Goal: Task Accomplishment & Management: Manage account settings

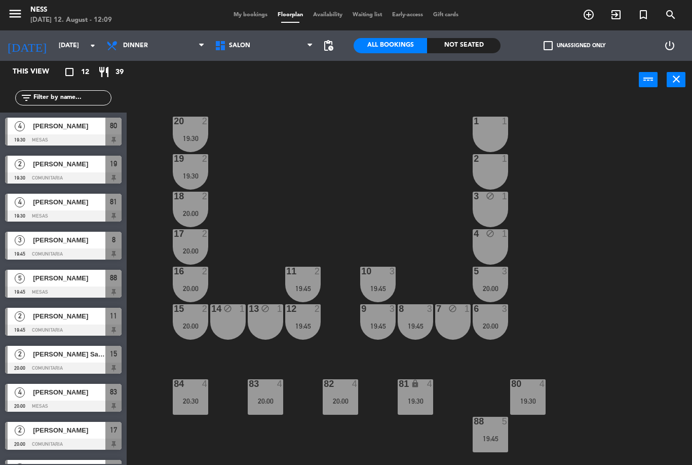
scroll to position [32, 0]
click at [497, 436] on div "19:45" at bounding box center [490, 438] width 35 height 7
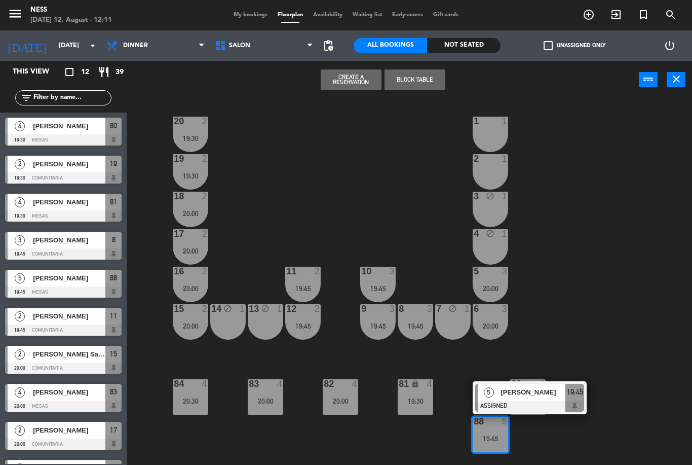
click at [524, 390] on span "[PERSON_NAME]" at bounding box center [533, 392] width 65 height 11
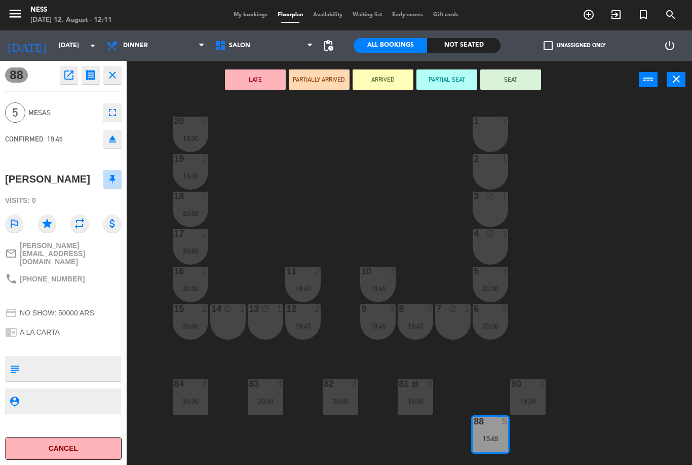
click at [64, 72] on icon "open_in_new" at bounding box center [69, 75] width 12 height 12
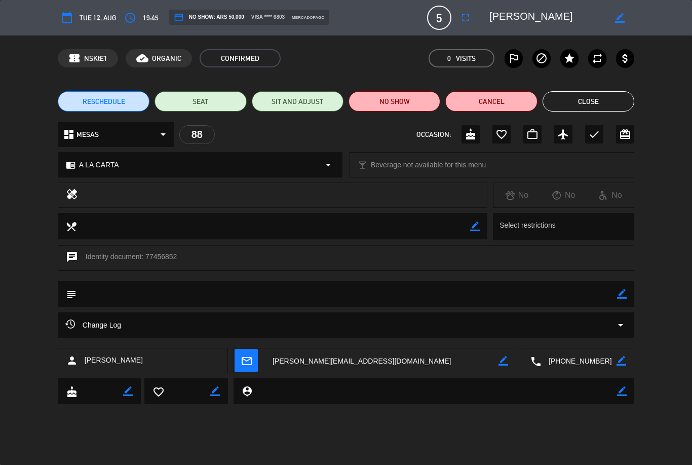
click at [467, 18] on icon "fullscreen" at bounding box center [466, 18] width 12 height 12
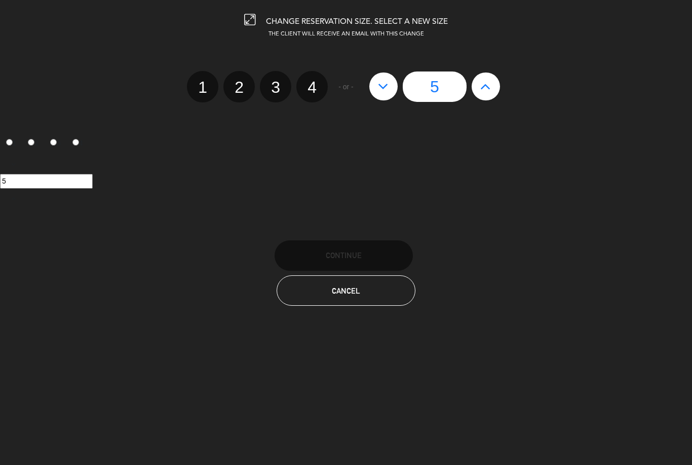
click at [491, 87] on icon at bounding box center [486, 86] width 11 height 16
type input "6"
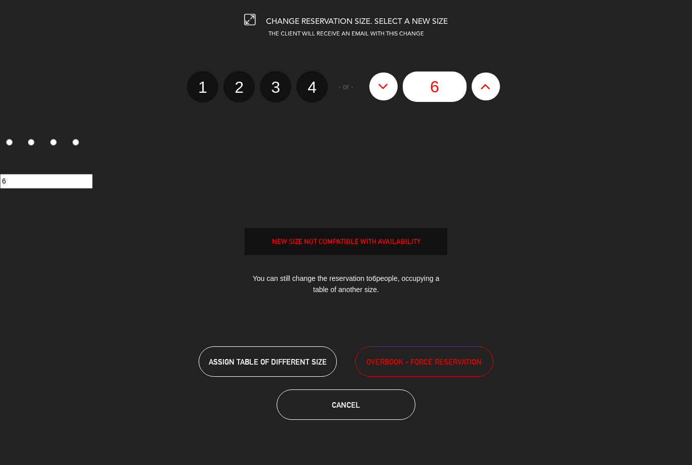
click at [487, 86] on icon at bounding box center [486, 86] width 11 height 16
type input "7"
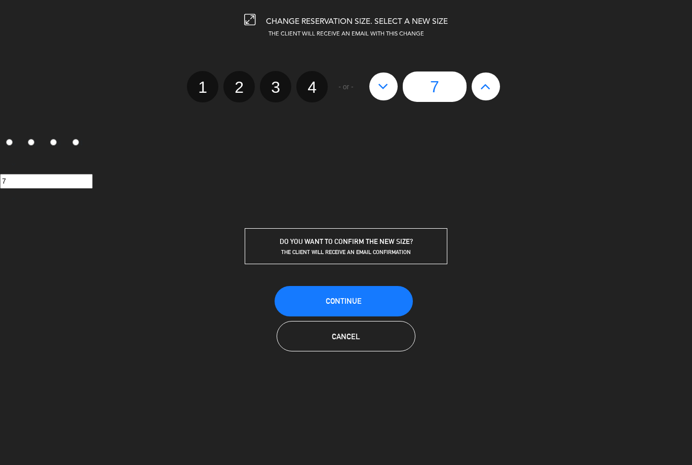
click at [484, 91] on icon at bounding box center [486, 86] width 11 height 16
type input "8"
click at [373, 306] on button "Continue" at bounding box center [344, 301] width 138 height 30
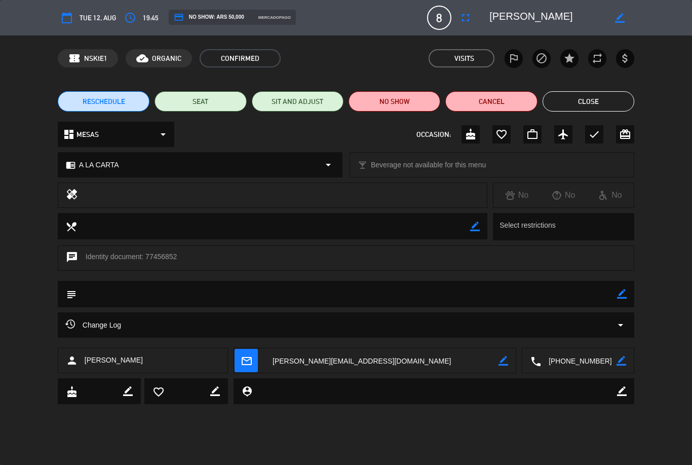
click at [611, 94] on button "Close" at bounding box center [589, 101] width 92 height 20
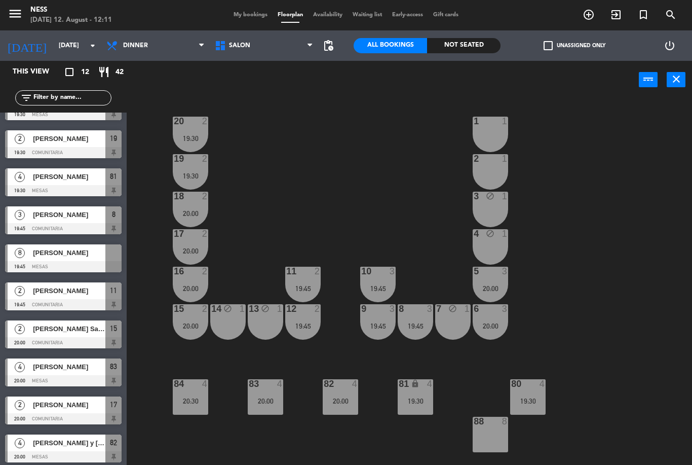
scroll to position [25, 0]
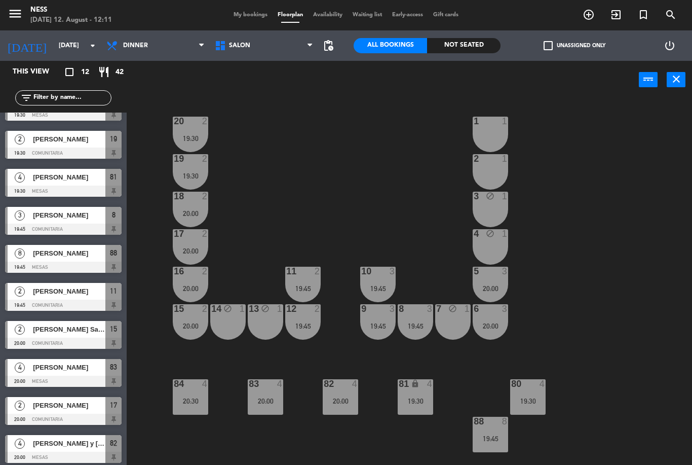
click at [308, 324] on div "19:45" at bounding box center [302, 325] width 35 height 7
click at [598, 294] on div "20 2 19:30 1 1 19 2 19:30 2 1 18 2 20:00 3 block 1 17 2 20:00 4 block 1 16 2 20…" at bounding box center [413, 282] width 559 height 366
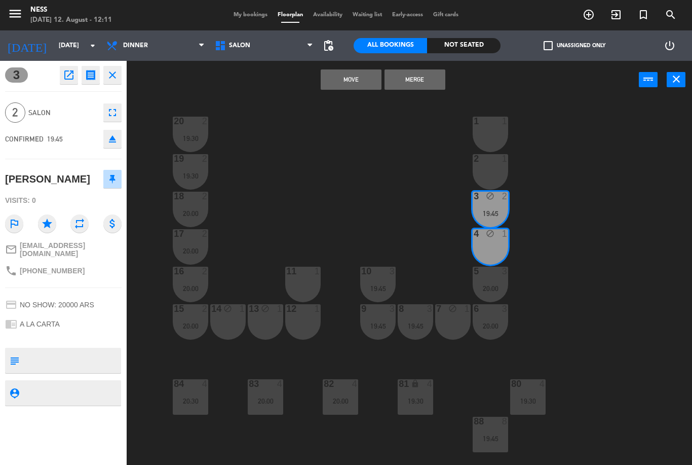
click at [428, 89] on button "Merge" at bounding box center [415, 79] width 61 height 20
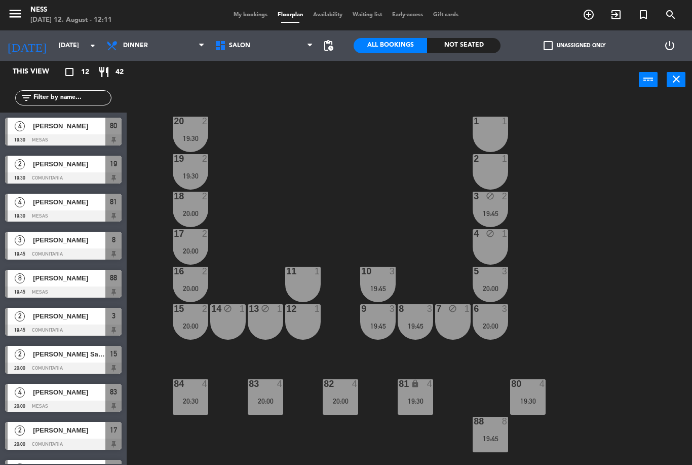
click at [310, 285] on div "11 1" at bounding box center [302, 284] width 35 height 35
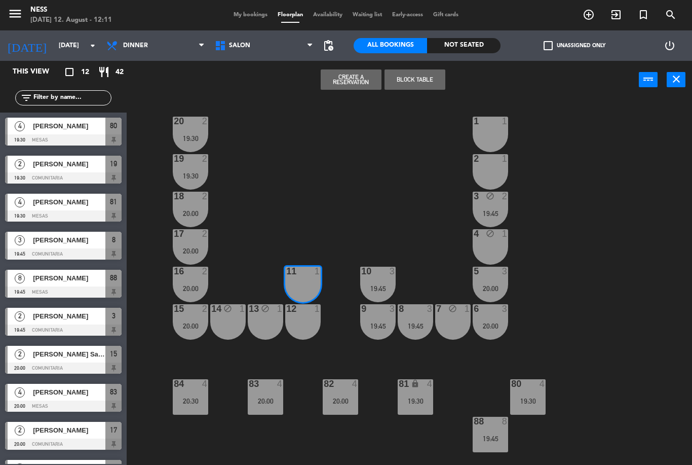
click at [310, 333] on div "12 1" at bounding box center [302, 321] width 35 height 35
click at [425, 88] on button "Block Table" at bounding box center [415, 79] width 61 height 20
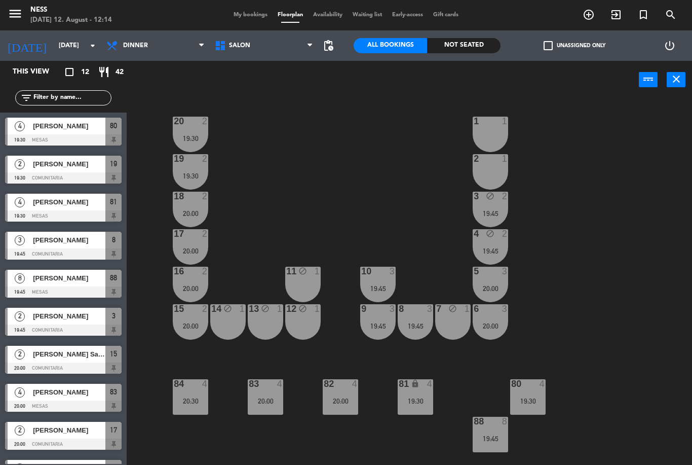
click at [312, 283] on div "11 block 1" at bounding box center [302, 284] width 35 height 35
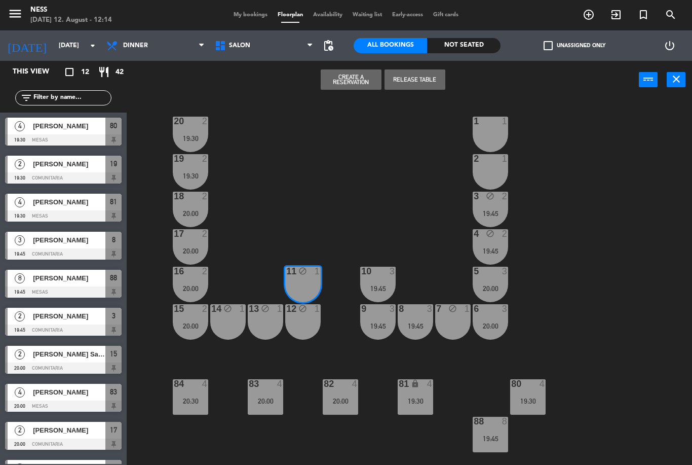
click at [367, 84] on button "Create a Reservation" at bounding box center [351, 79] width 61 height 20
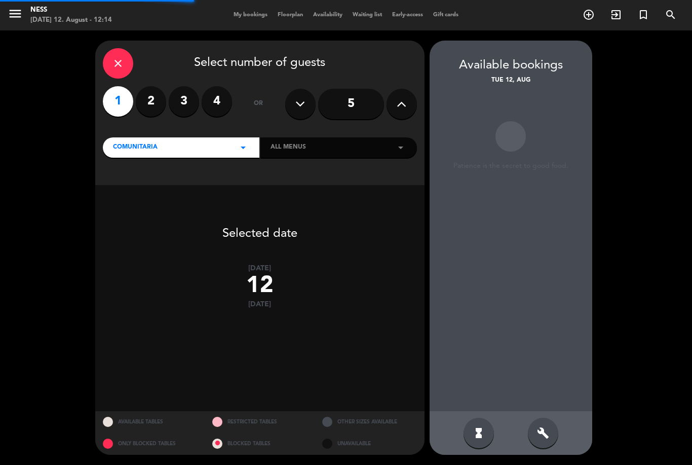
click at [185, 86] on label "3" at bounding box center [184, 101] width 30 height 30
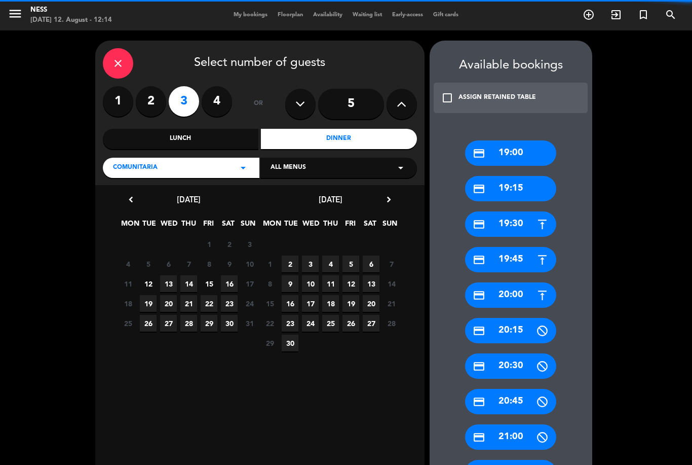
click at [363, 129] on div "Dinner" at bounding box center [339, 139] width 156 height 20
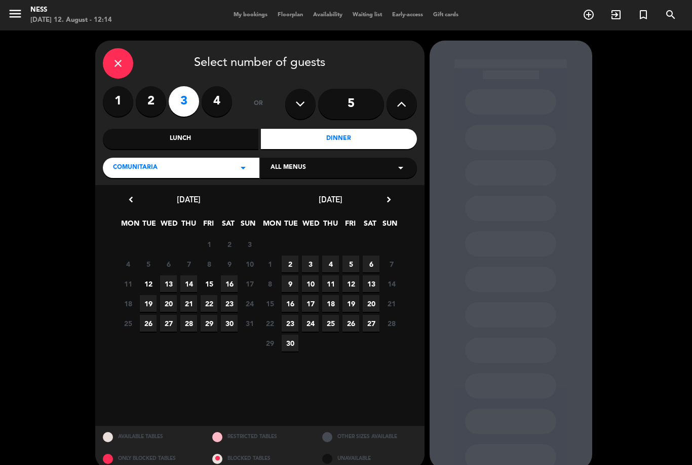
click at [151, 275] on span "12" at bounding box center [148, 283] width 17 height 17
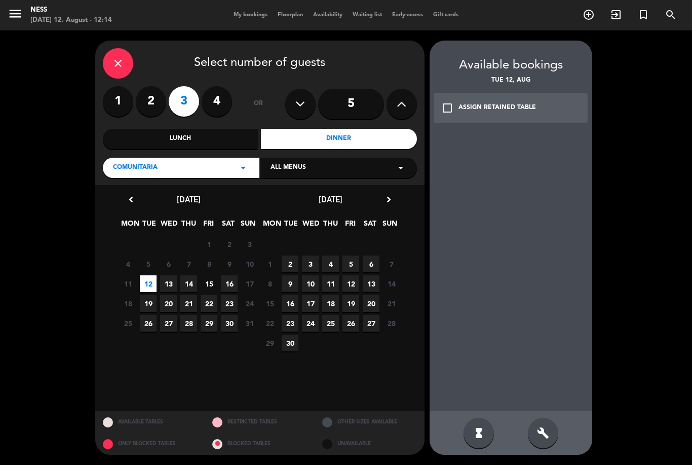
click at [547, 436] on icon "build" at bounding box center [543, 433] width 12 height 12
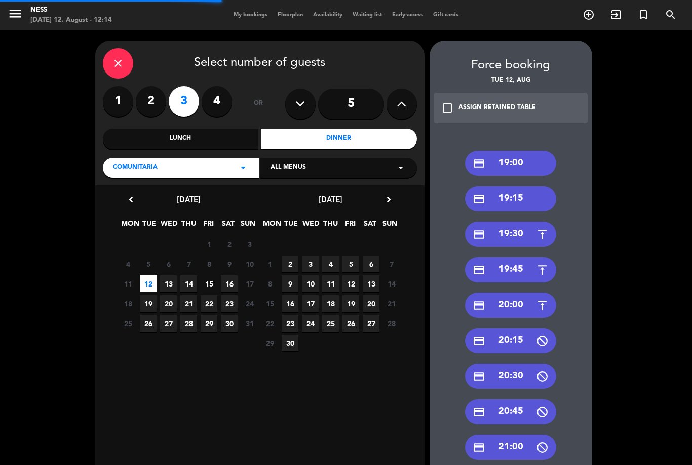
click at [533, 292] on div "credit_card 20:00" at bounding box center [510, 304] width 91 height 25
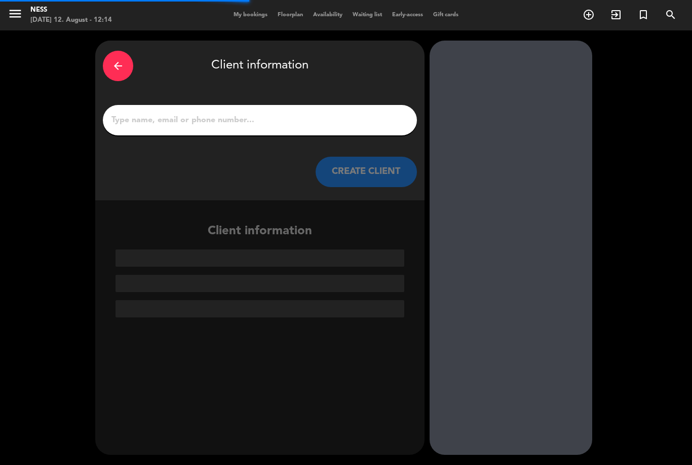
click at [286, 113] on input "1" at bounding box center [260, 120] width 299 height 14
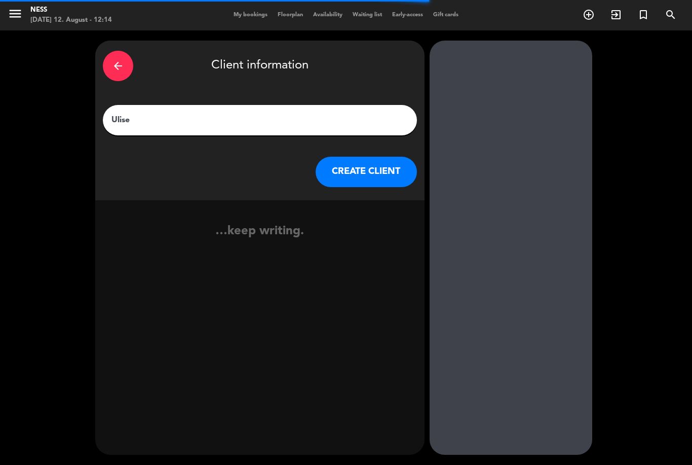
type input "[PERSON_NAME]"
click at [374, 157] on button "CREATE CLIENT" at bounding box center [366, 172] width 101 height 30
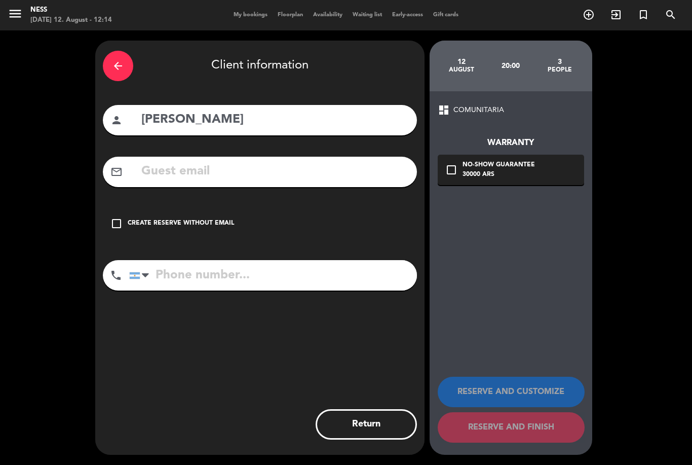
click at [205, 218] on div "Create reserve without email" at bounding box center [181, 223] width 106 height 10
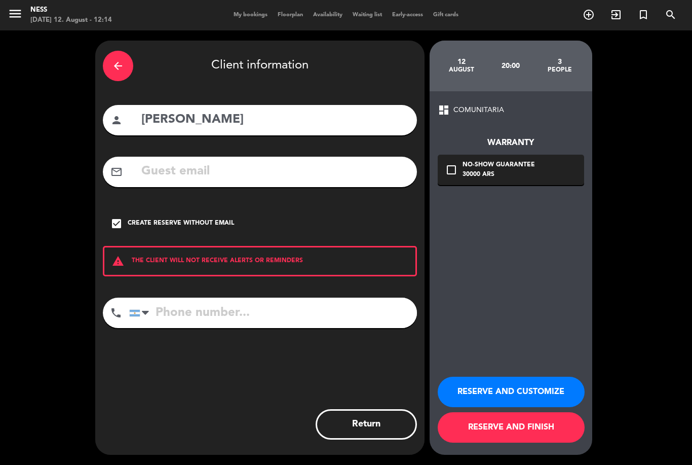
click at [517, 386] on button "RESERVE AND CUSTOMIZE" at bounding box center [511, 392] width 147 height 30
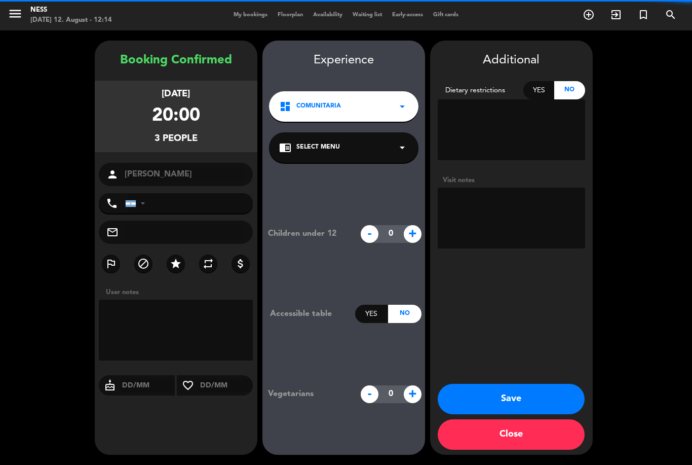
click at [523, 188] on textarea at bounding box center [512, 218] width 148 height 61
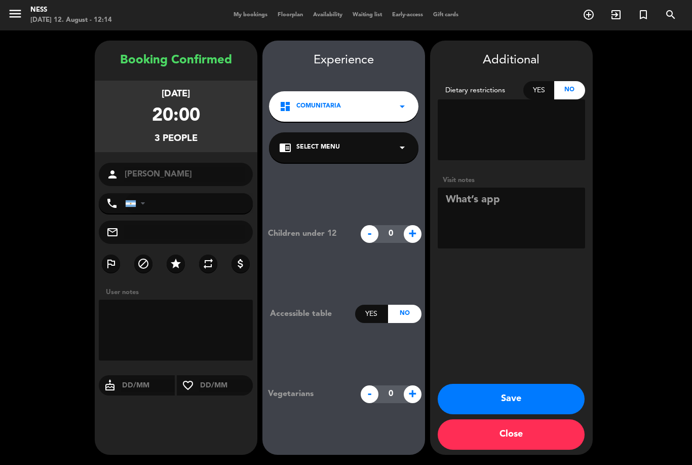
type textarea "What’s app"
click at [548, 394] on button "Save" at bounding box center [511, 399] width 147 height 30
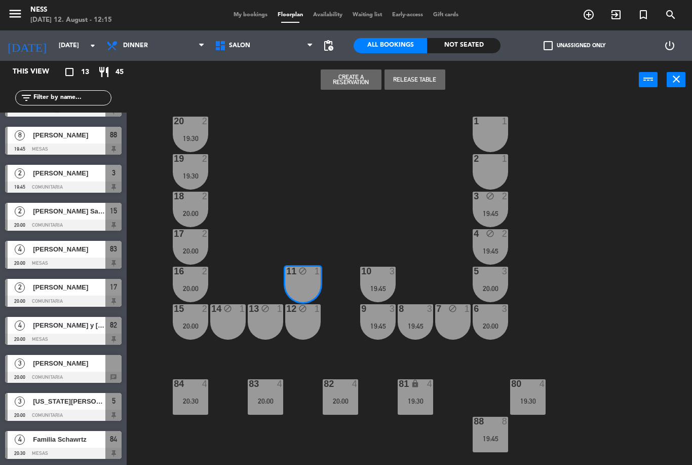
scroll to position [143, 0]
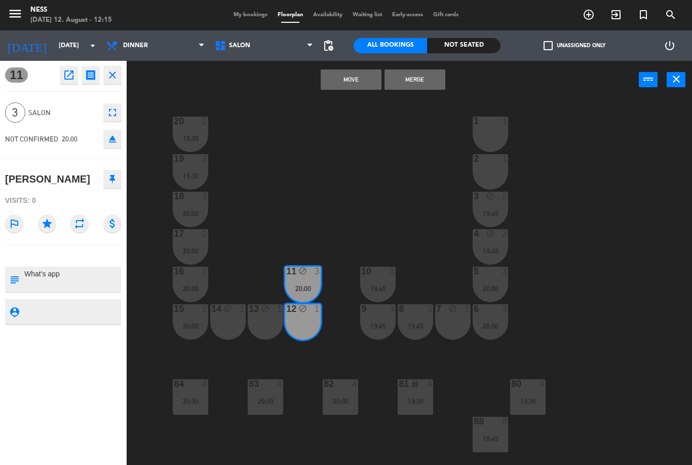
click at [262, 327] on div "13 block 1" at bounding box center [265, 321] width 35 height 35
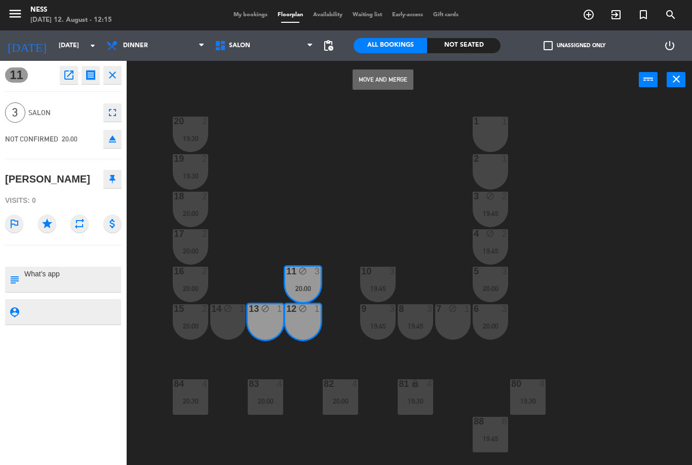
click at [399, 78] on button "Move and Merge" at bounding box center [383, 79] width 61 height 20
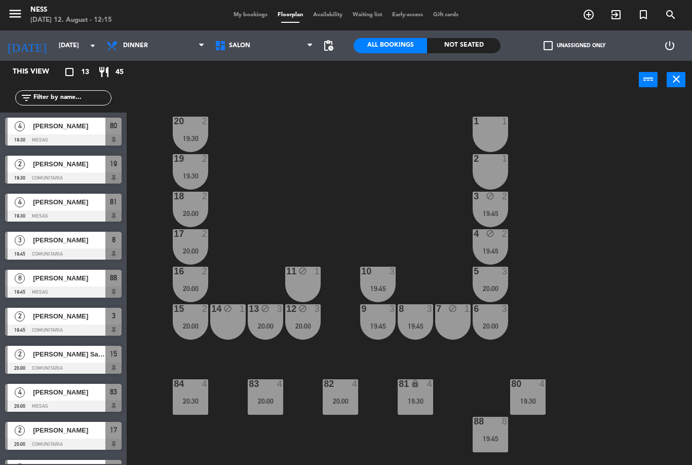
scroll to position [63, 0]
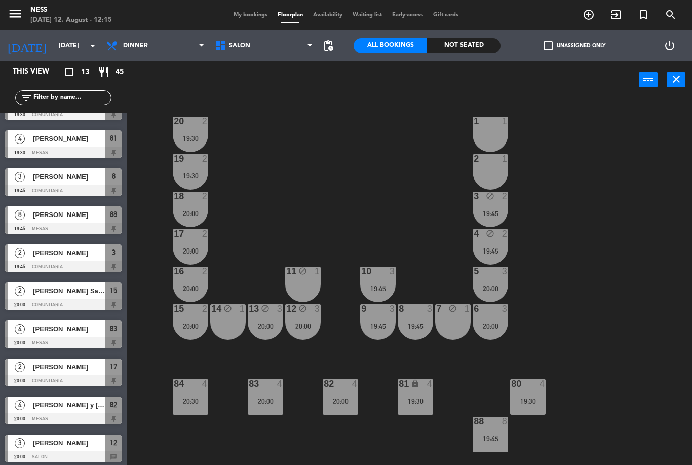
click at [499, 132] on div "1 1" at bounding box center [490, 134] width 35 height 35
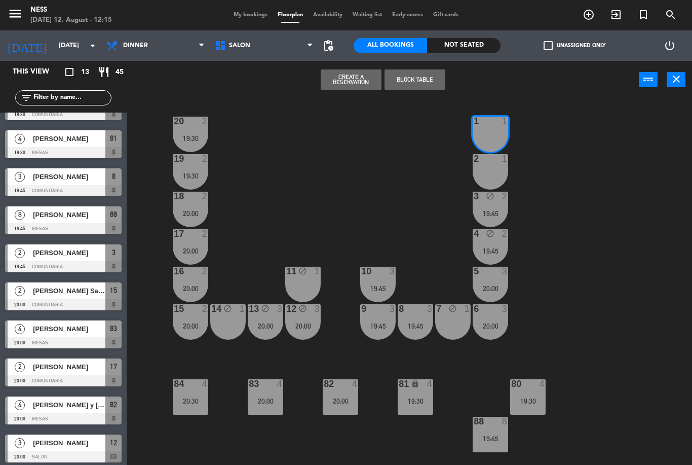
click at [497, 167] on div "2 1" at bounding box center [490, 171] width 35 height 35
click at [429, 85] on button "Block Table" at bounding box center [415, 79] width 61 height 20
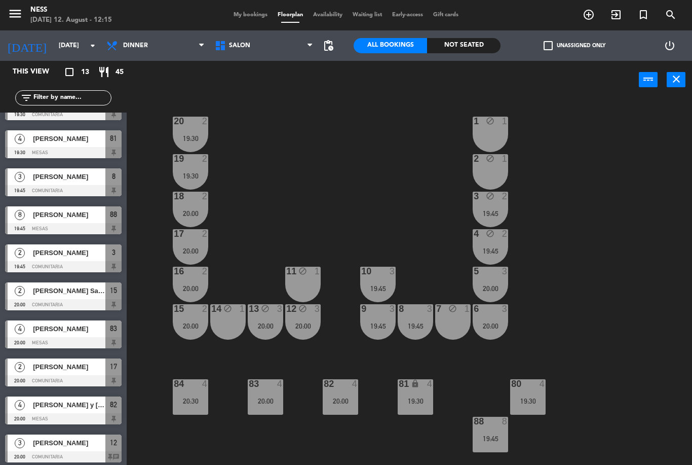
click at [636, 226] on div "20 2 19:30 1 block 1 19 2 19:30 2 block 1 18 2 20:00 3 block 2 19:45 17 2 20:00…" at bounding box center [413, 282] width 559 height 366
click at [189, 285] on div "20:00" at bounding box center [190, 288] width 35 height 7
click at [359, 215] on div "20 2 19:30 1 block 1 19 2 19:30 2 block 1 18 2 20:00 3 block 2 19:45 17 2 20:00…" at bounding box center [413, 282] width 559 height 366
click at [189, 332] on div "15 2 20:00" at bounding box center [190, 321] width 35 height 35
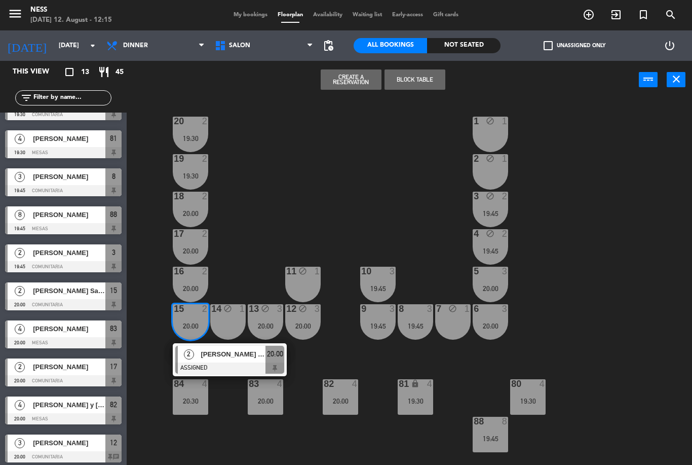
click at [223, 352] on span "[PERSON_NAME] San [PERSON_NAME]" at bounding box center [233, 354] width 65 height 11
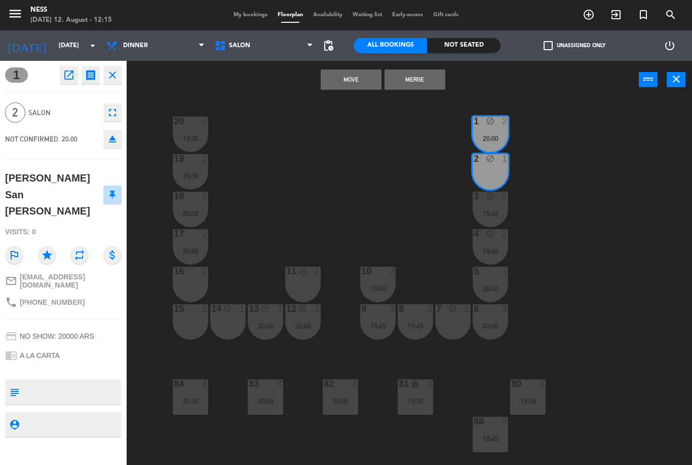
click at [433, 88] on button "Merge" at bounding box center [415, 79] width 61 height 20
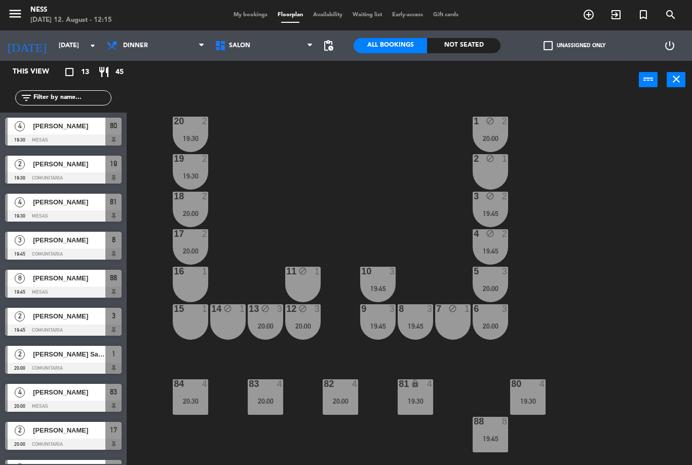
click at [196, 288] on div "16 1" at bounding box center [190, 284] width 35 height 35
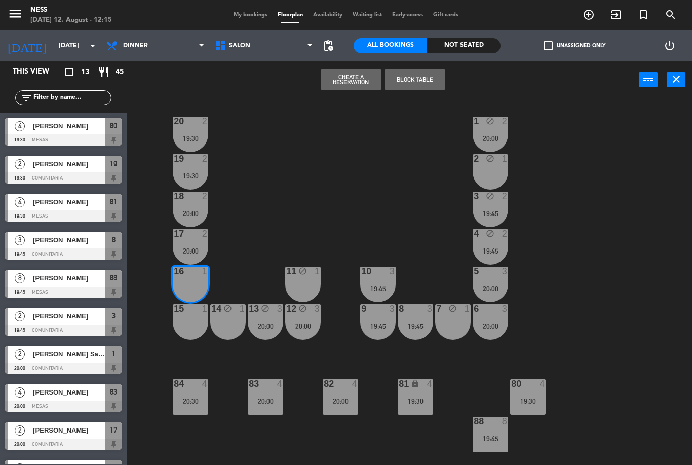
click at [190, 324] on div "15 1" at bounding box center [190, 321] width 35 height 35
click at [439, 86] on button "Block Table" at bounding box center [415, 79] width 61 height 20
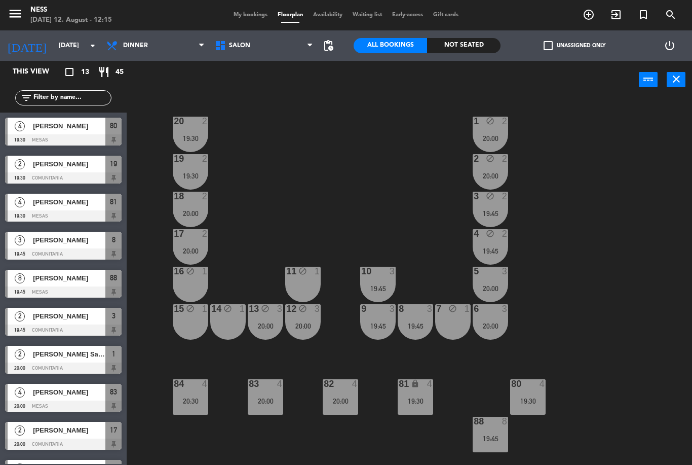
click at [314, 323] on div "20:00" at bounding box center [302, 325] width 35 height 7
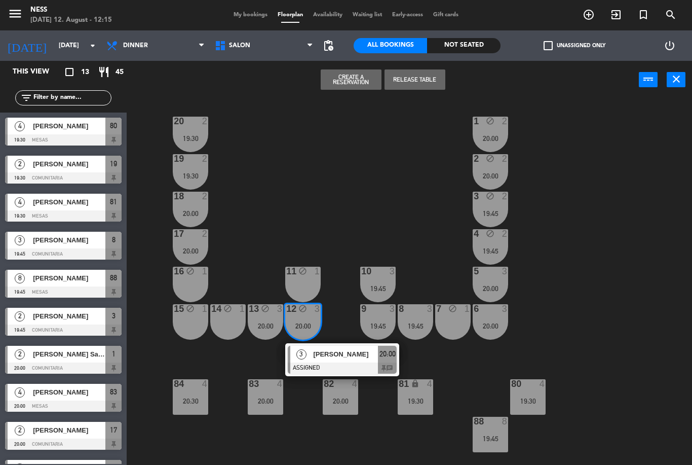
click at [435, 88] on button "Release Table" at bounding box center [415, 79] width 61 height 20
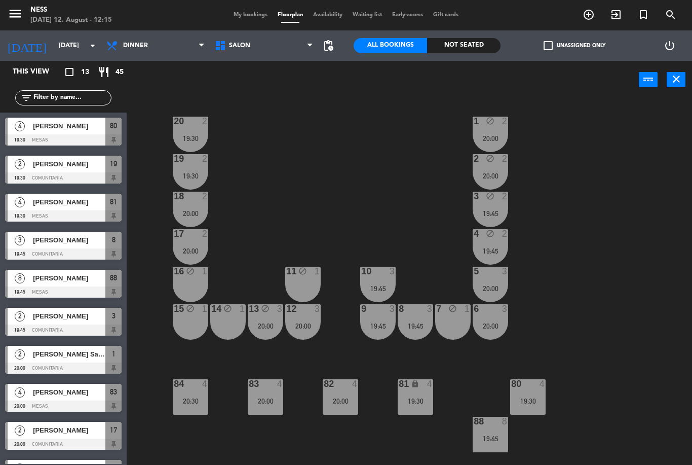
click at [280, 326] on div "20:00" at bounding box center [265, 325] width 35 height 7
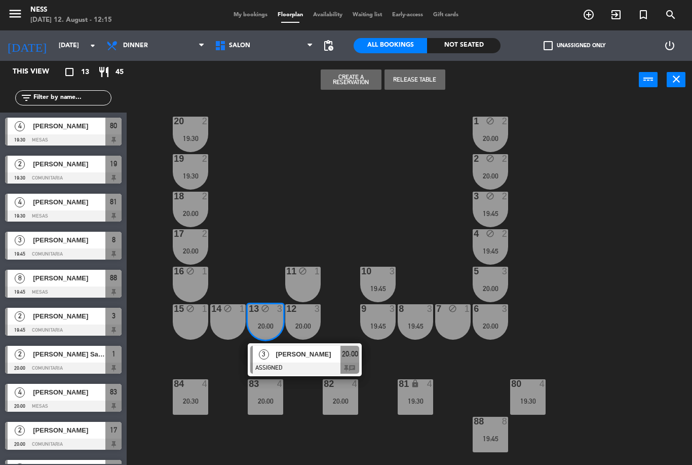
click at [434, 88] on button "Release Table" at bounding box center [415, 79] width 61 height 20
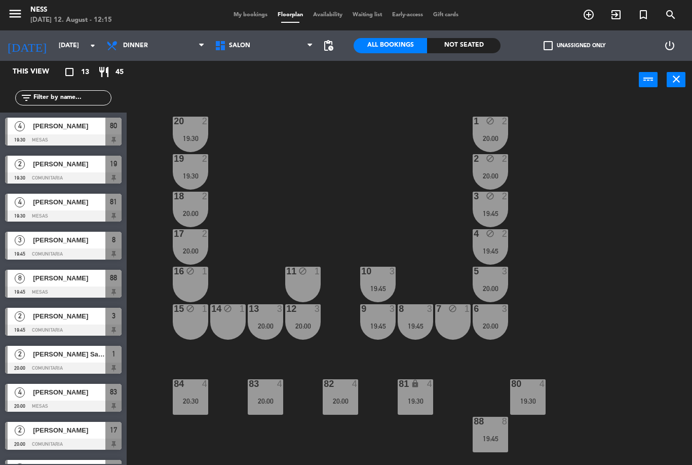
click at [505, 252] on div "19:45" at bounding box center [490, 250] width 35 height 7
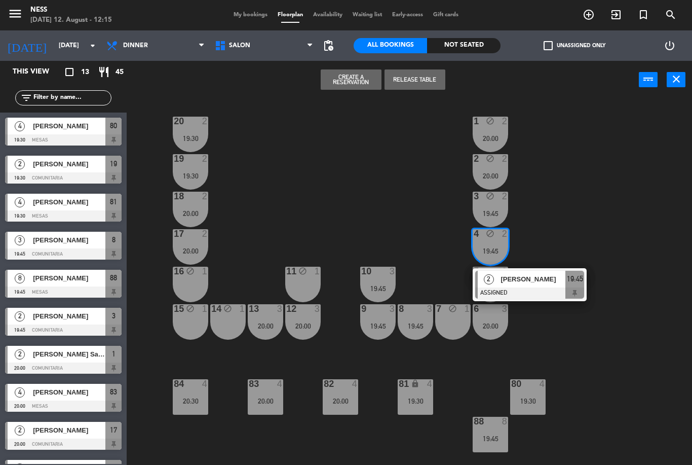
click at [424, 80] on button "Release Table" at bounding box center [415, 79] width 61 height 20
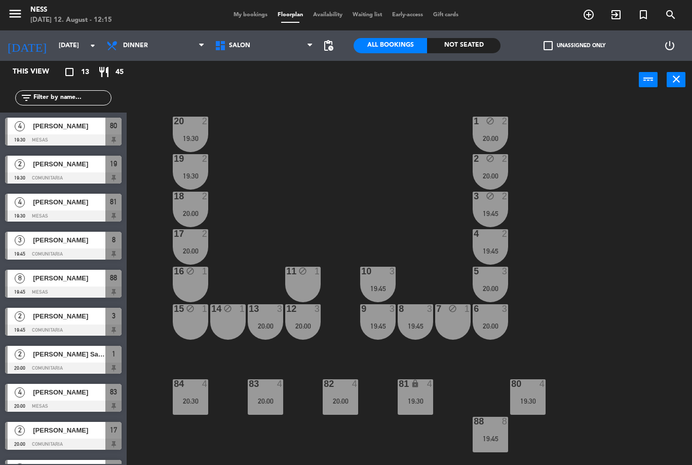
click at [497, 218] on div "3 block 2 19:45" at bounding box center [490, 209] width 35 height 35
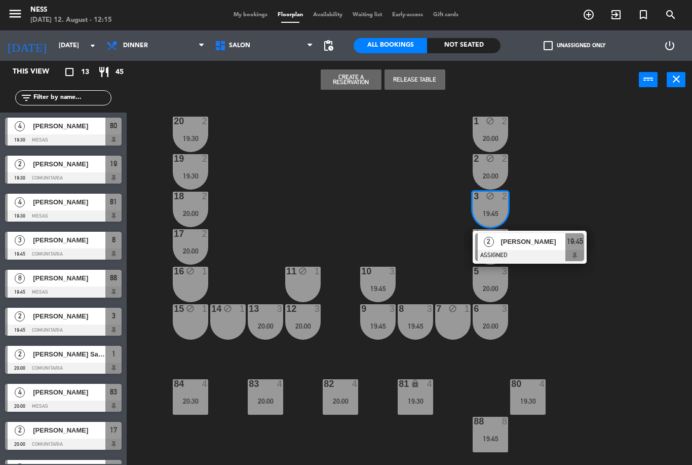
click at [423, 75] on button "Release Table" at bounding box center [415, 79] width 61 height 20
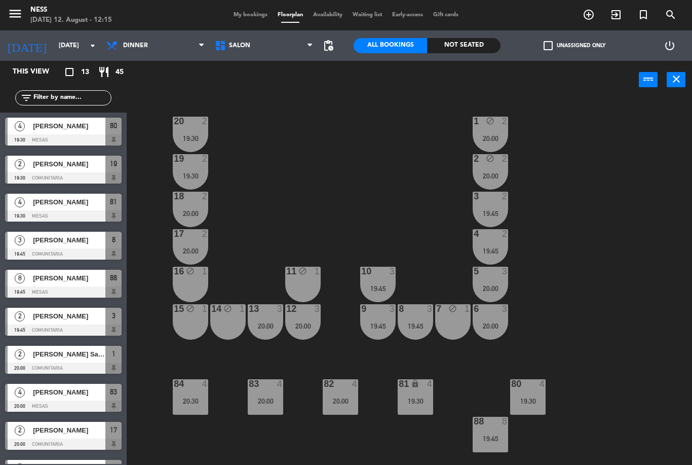
click at [494, 172] on div "20:00" at bounding box center [490, 175] width 35 height 7
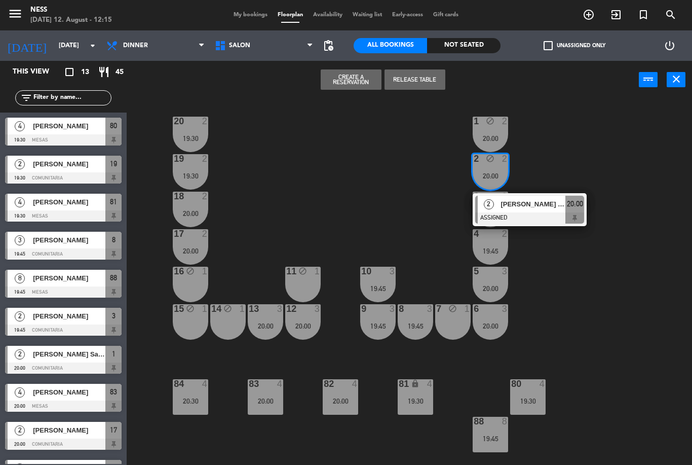
click at [423, 76] on button "Release Table" at bounding box center [415, 79] width 61 height 20
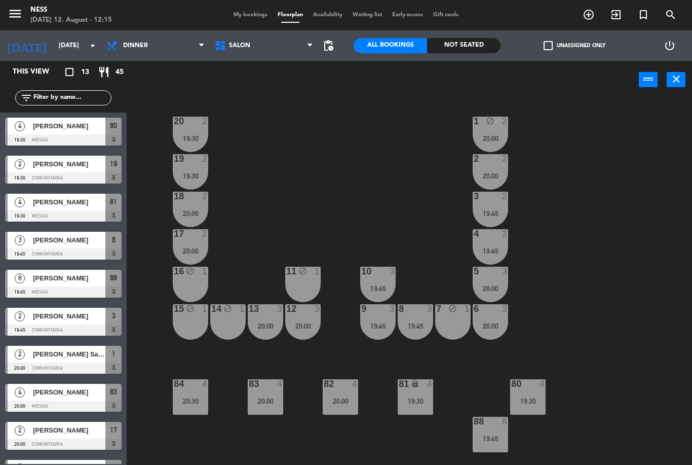
click at [490, 130] on div "1 block 2 20:00" at bounding box center [490, 134] width 35 height 35
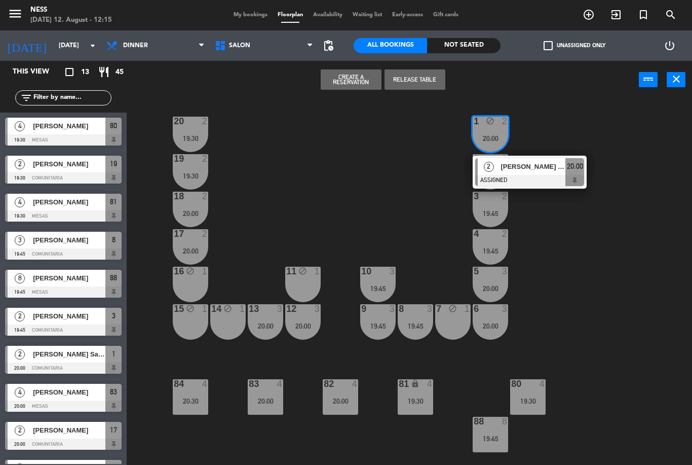
click at [430, 78] on button "Release Table" at bounding box center [415, 79] width 61 height 20
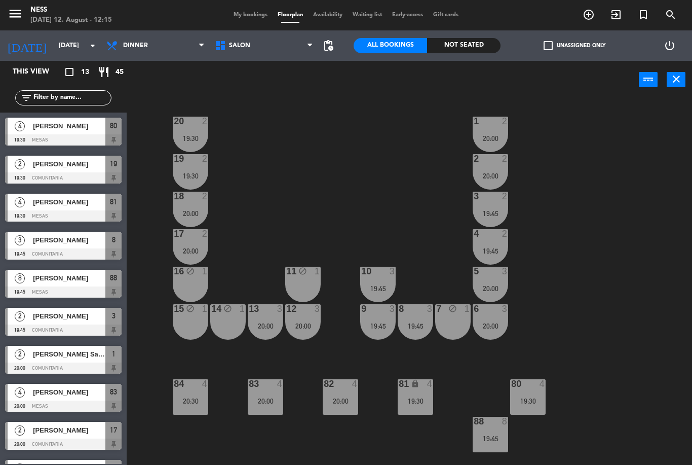
click at [634, 250] on div "20 2 19:30 1 2 20:00 19 2 19:30 2 2 20:00 18 2 20:00 3 2 19:45 17 2 20:00 4 2 1…" at bounding box center [413, 282] width 559 height 366
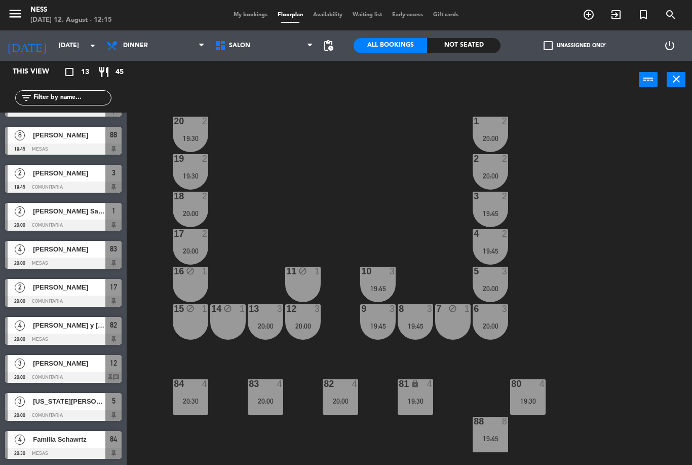
scroll to position [143, 0]
